Goal: Task Accomplishment & Management: Use online tool/utility

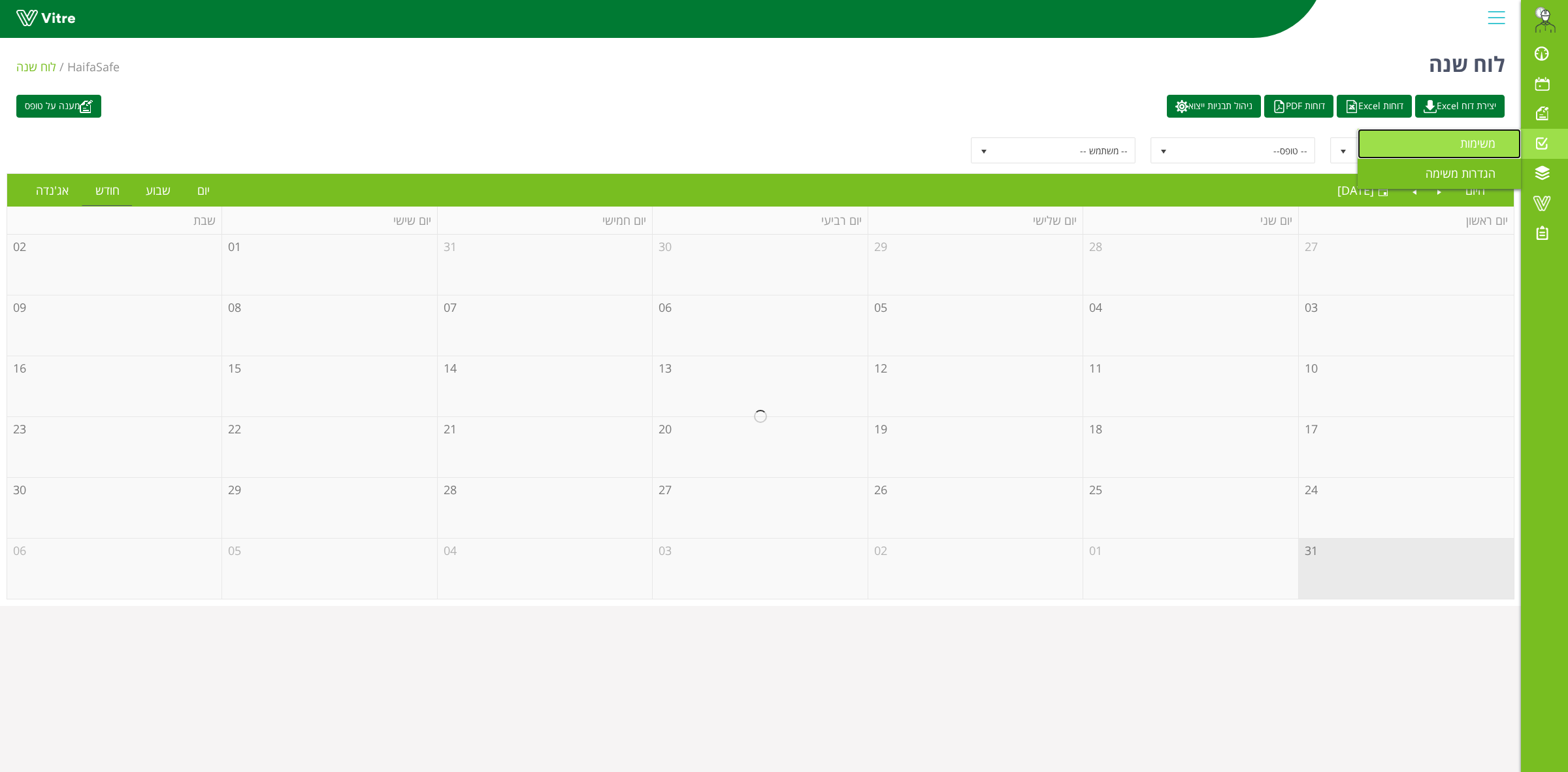
click at [1462, 149] on span "משימות" at bounding box center [1485, 143] width 51 height 15
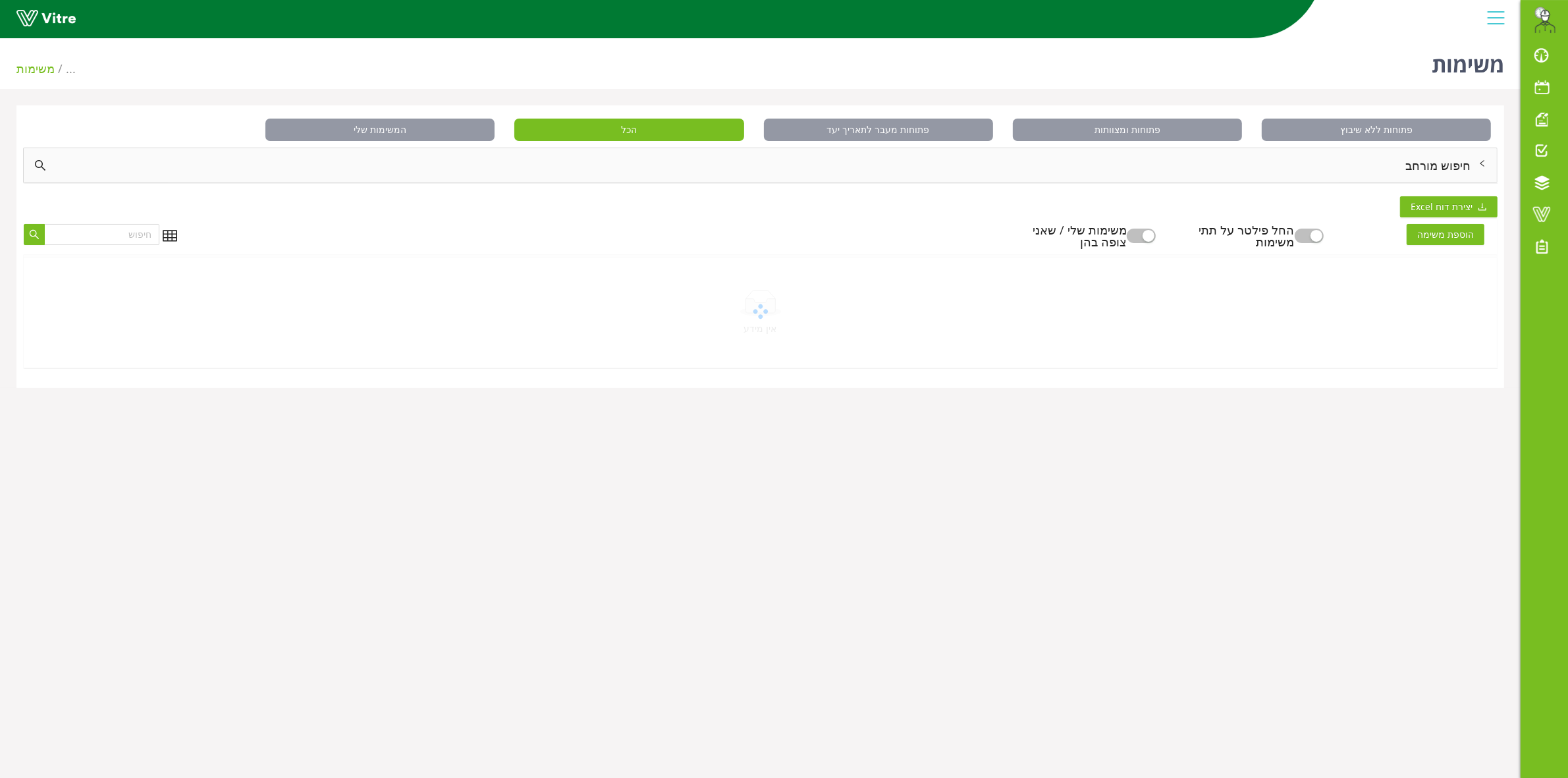
click at [1305, 172] on div "חיפוש מורחב" at bounding box center [760, 165] width 1473 height 35
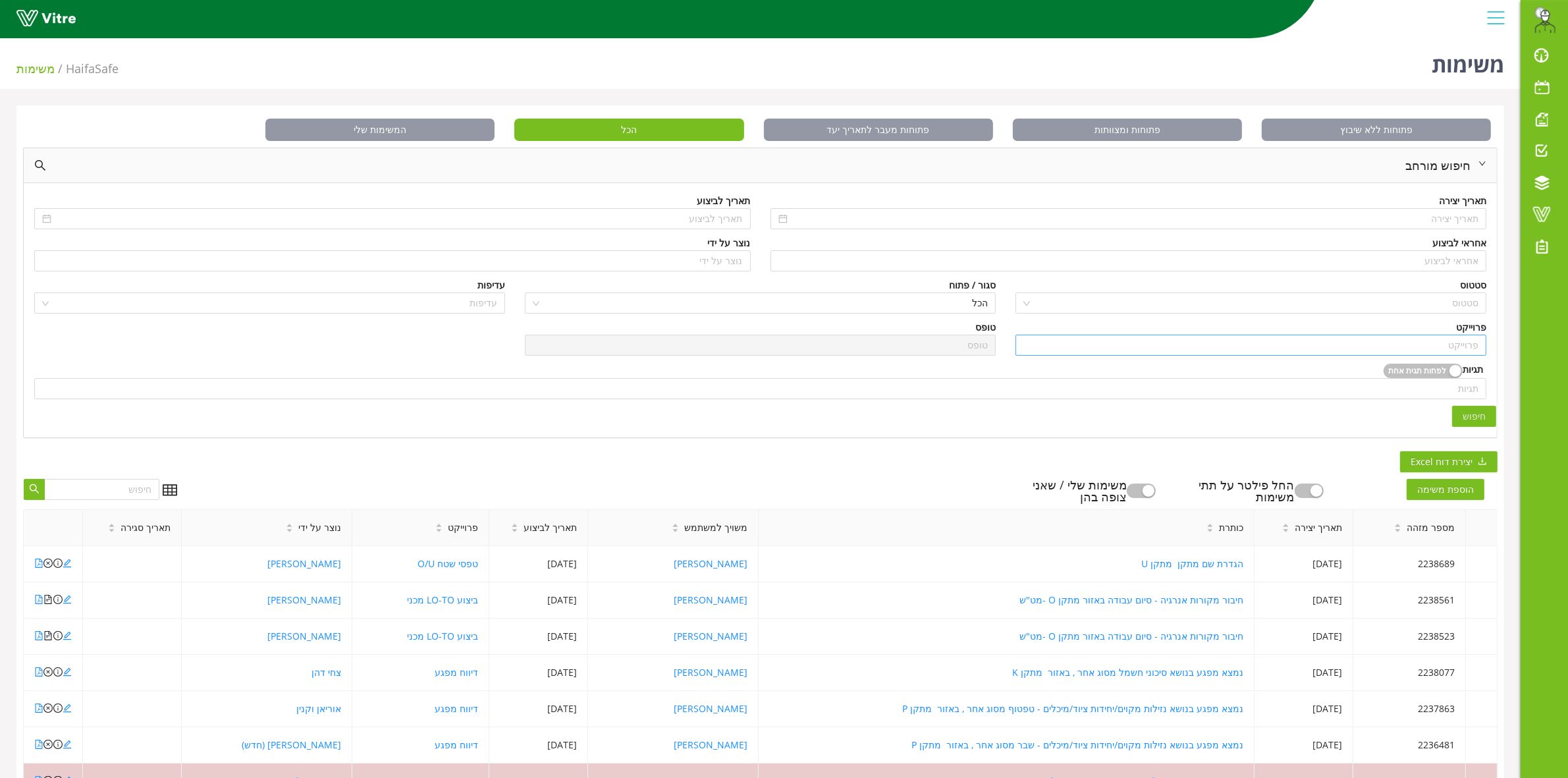
click at [1441, 344] on input "search" at bounding box center [1251, 345] width 455 height 20
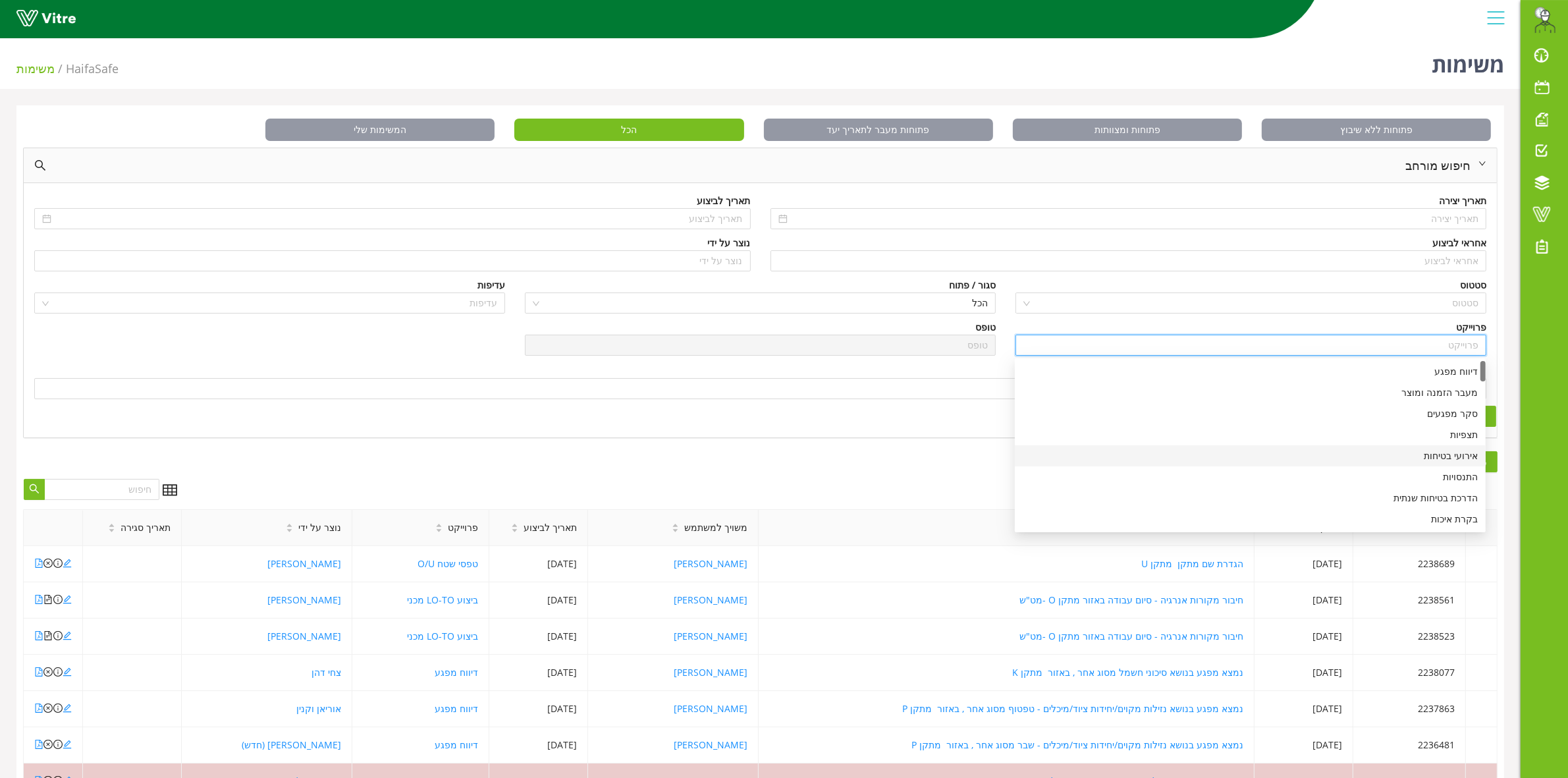
click at [1444, 458] on div "אירועי בטיחות" at bounding box center [1250, 455] width 455 height 15
type input "אירועי בטיחות"
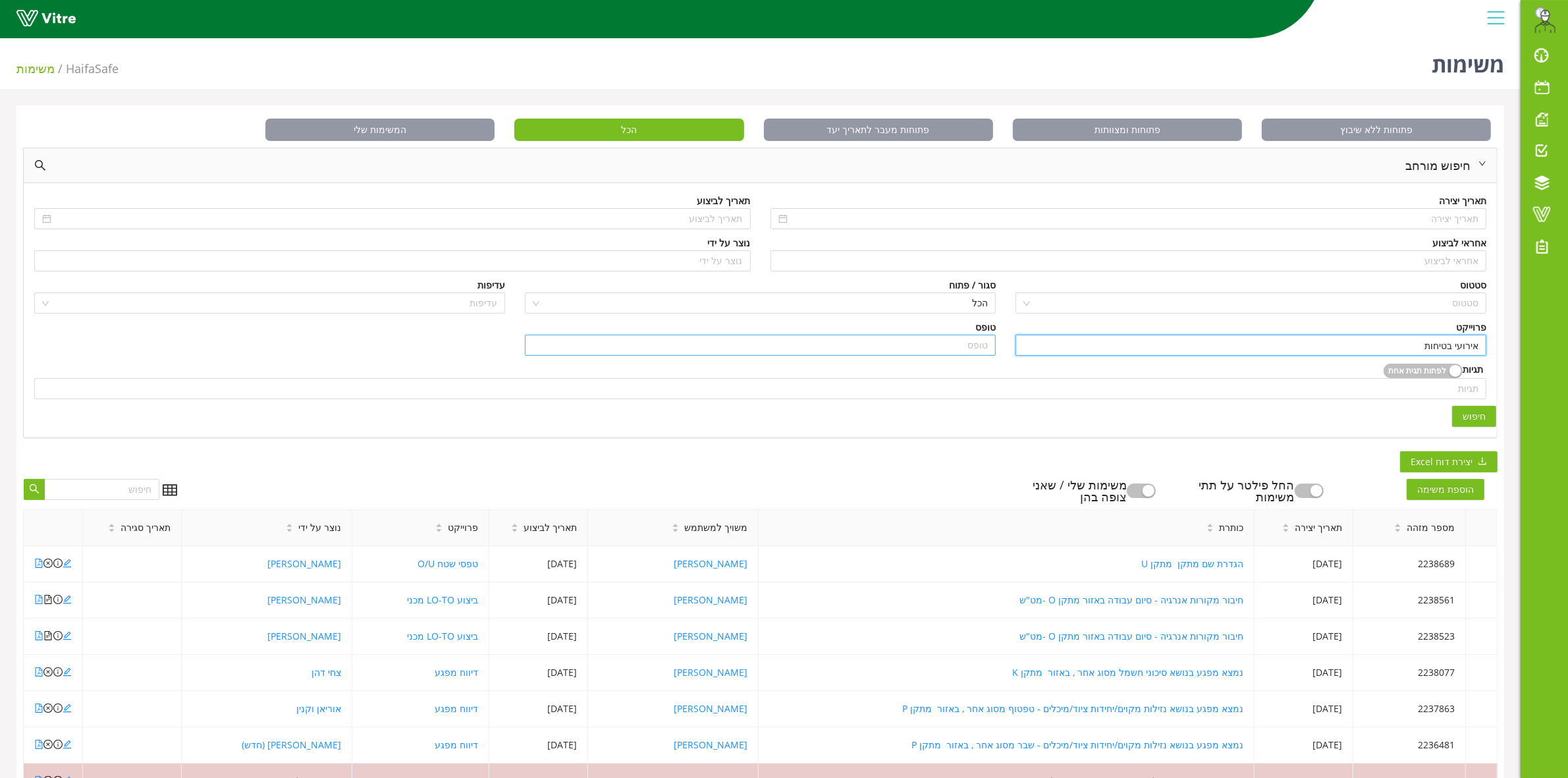
click at [838, 339] on input "search" at bounding box center [760, 345] width 455 height 20
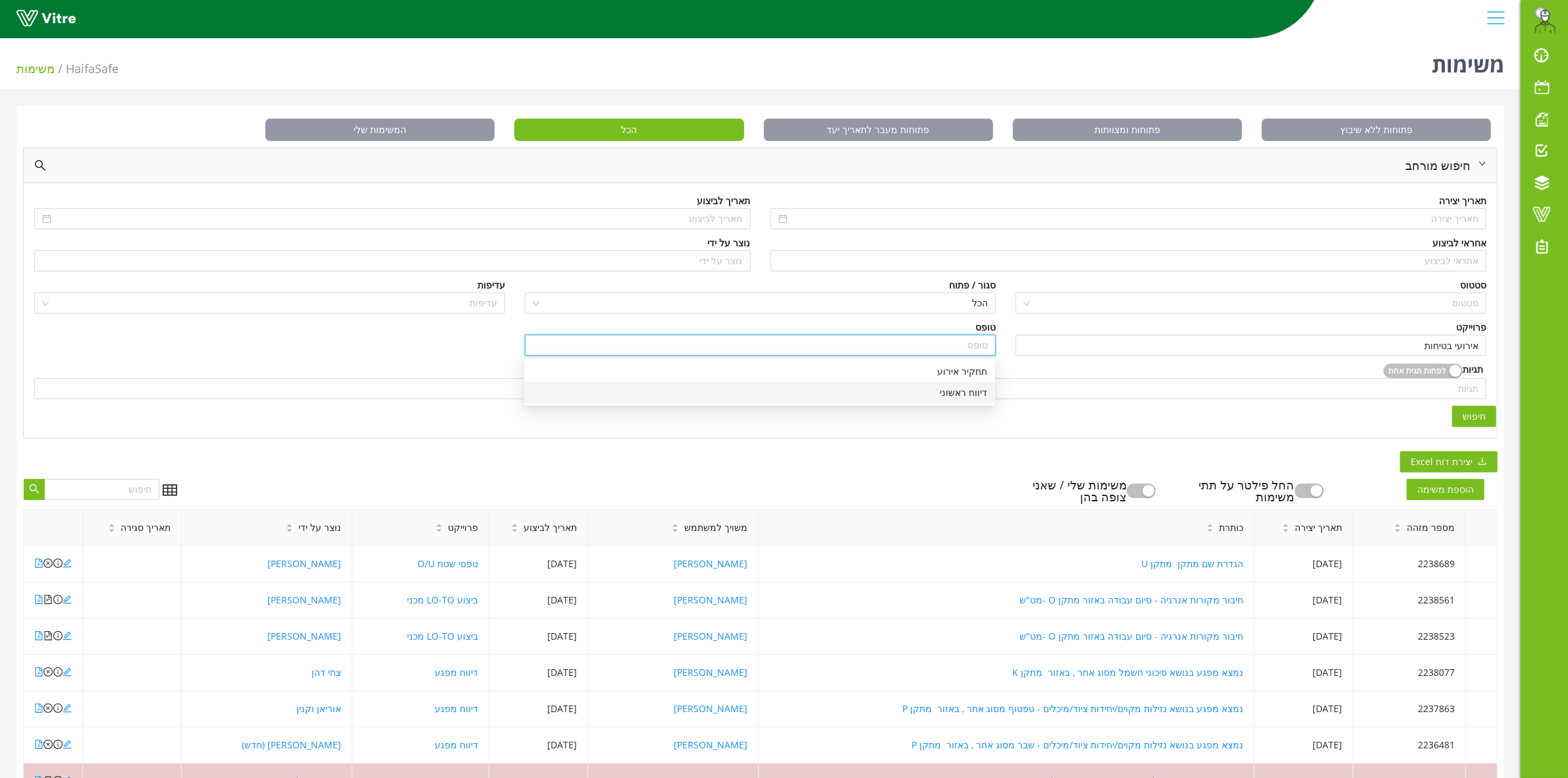
click at [897, 394] on div "דיווח ראשוני" at bounding box center [760, 393] width 455 height 15
type input "דיווח ראשוני"
click at [1482, 417] on span "חיפוש" at bounding box center [1474, 416] width 23 height 15
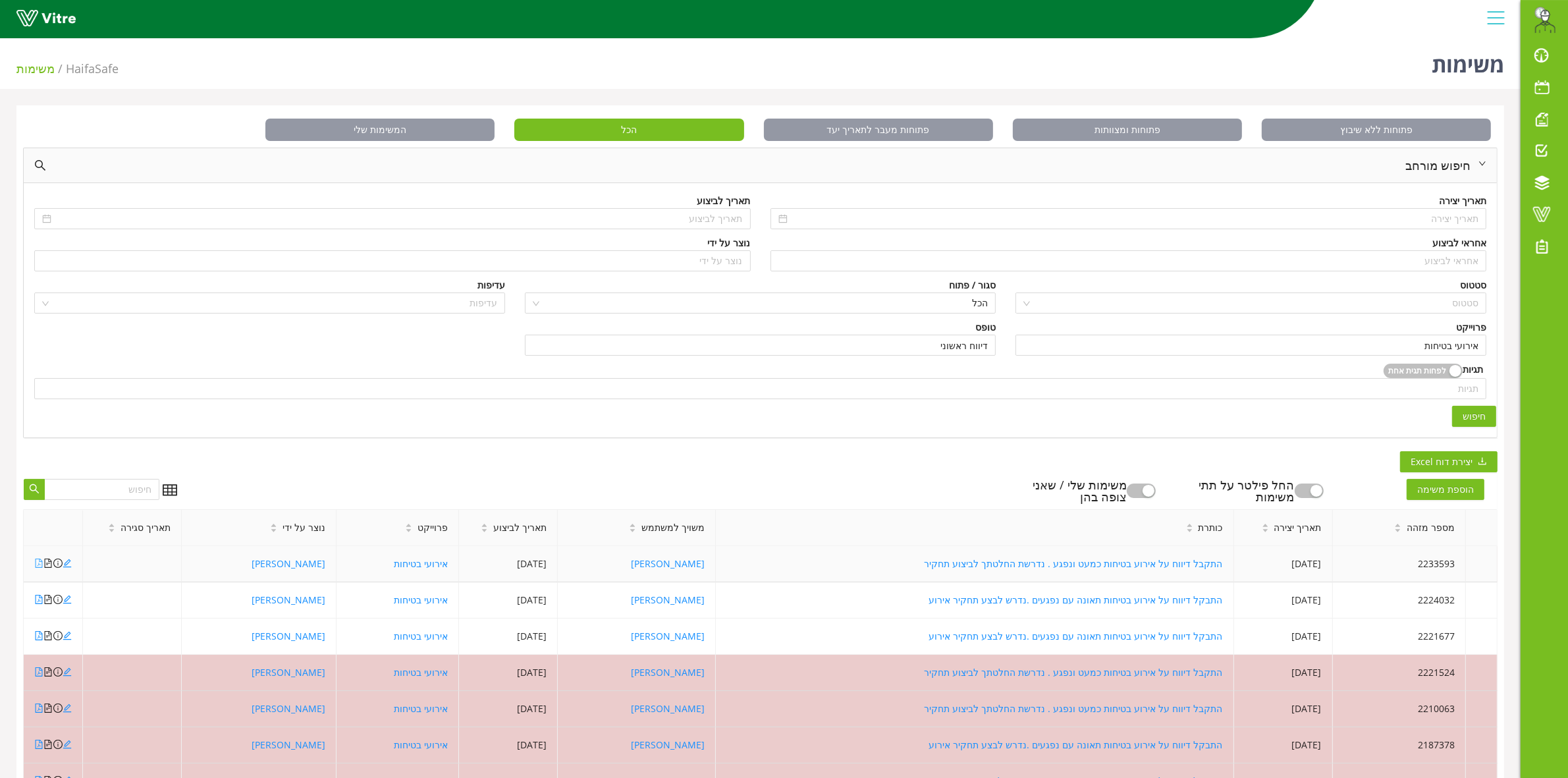
click at [43, 562] on icon "file-pdf" at bounding box center [39, 563] width 9 height 9
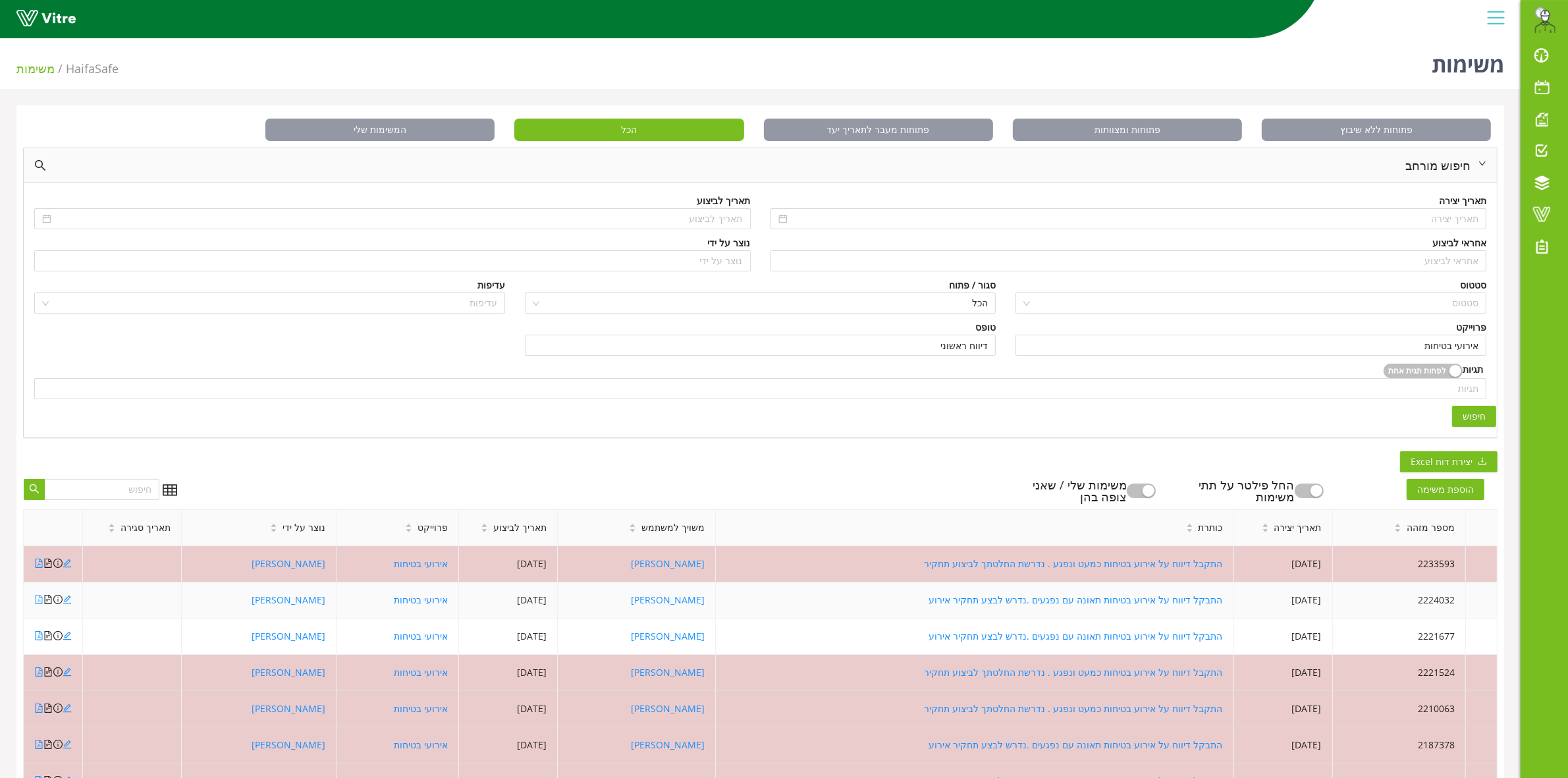
click at [38, 603] on icon "file-pdf" at bounding box center [39, 599] width 9 height 9
click at [38, 640] on icon "file-pdf" at bounding box center [39, 635] width 7 height 9
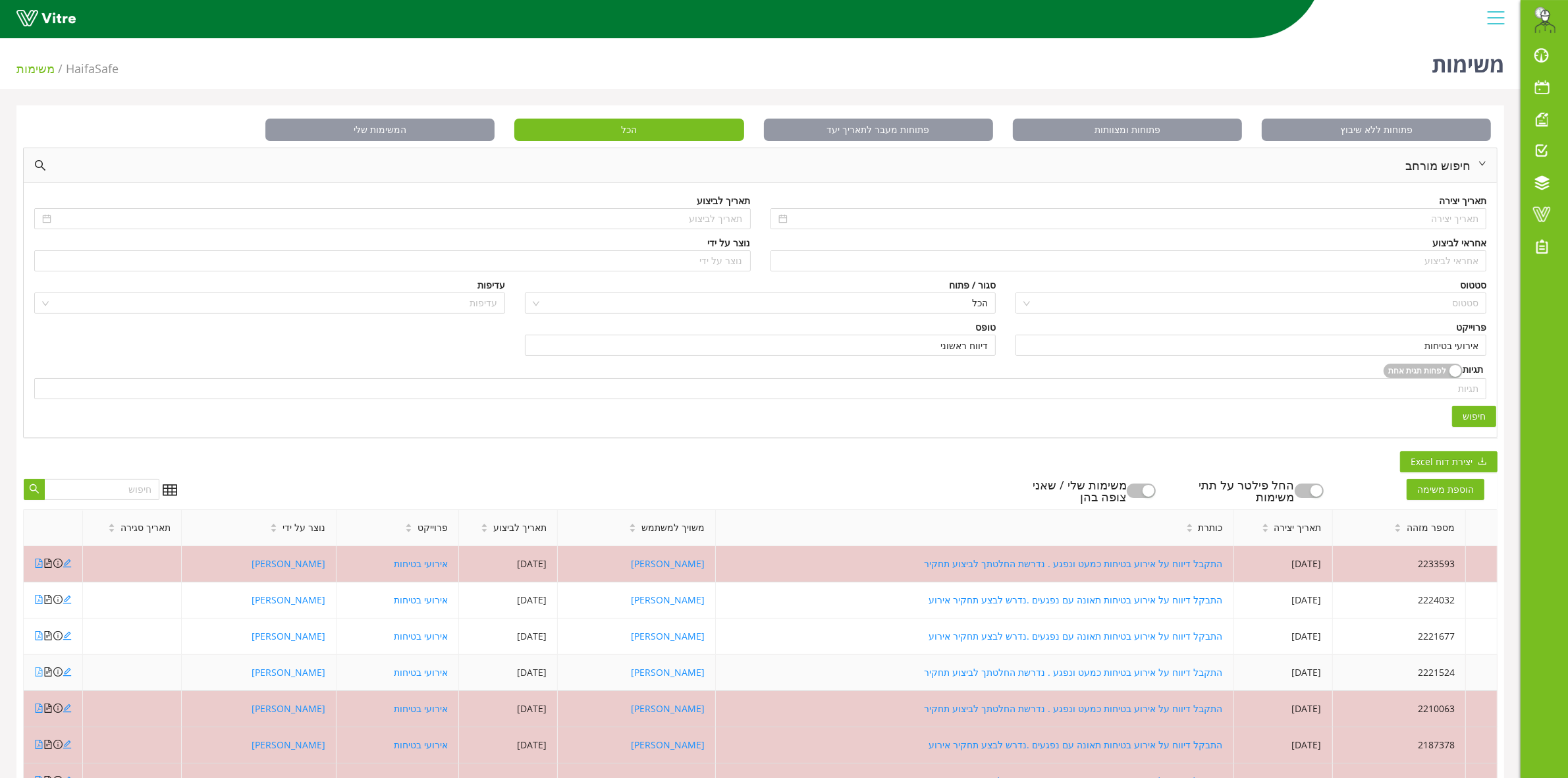
click at [37, 673] on icon "file-pdf" at bounding box center [39, 671] width 9 height 9
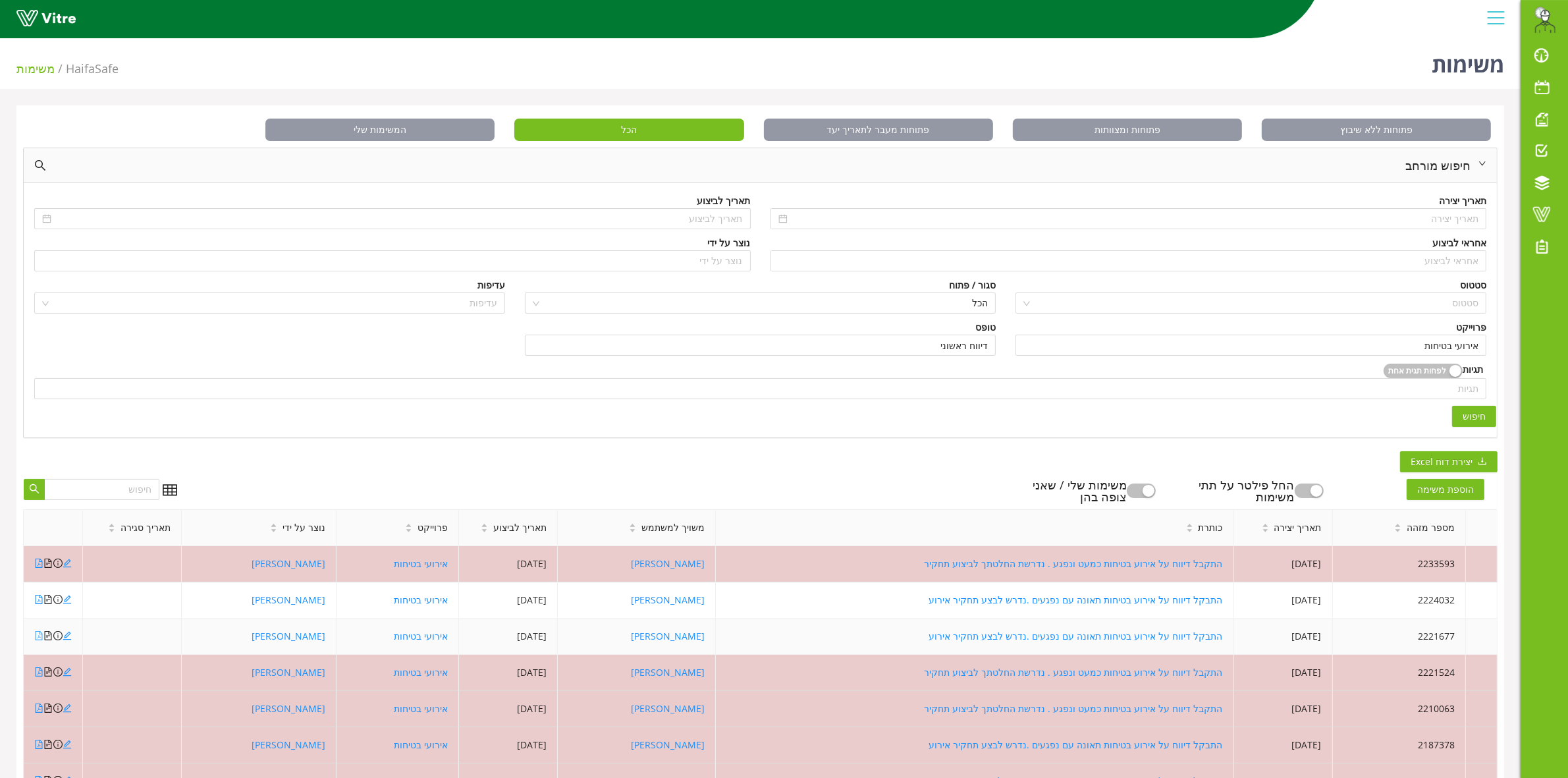
click at [40, 637] on icon "file-pdf" at bounding box center [39, 635] width 9 height 9
click at [1548, 222] on link "Vitre" at bounding box center [1544, 214] width 47 height 32
